Goal: Book appointment/travel/reservation

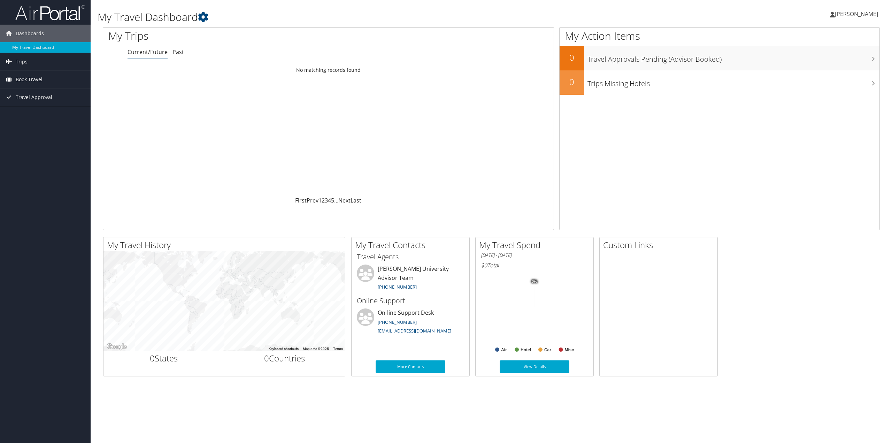
click at [37, 78] on span "Book Travel" at bounding box center [29, 79] width 27 height 17
click at [37, 115] on link "Book/Manage Online Trips" at bounding box center [45, 114] width 91 height 10
